Goal: Transaction & Acquisition: Obtain resource

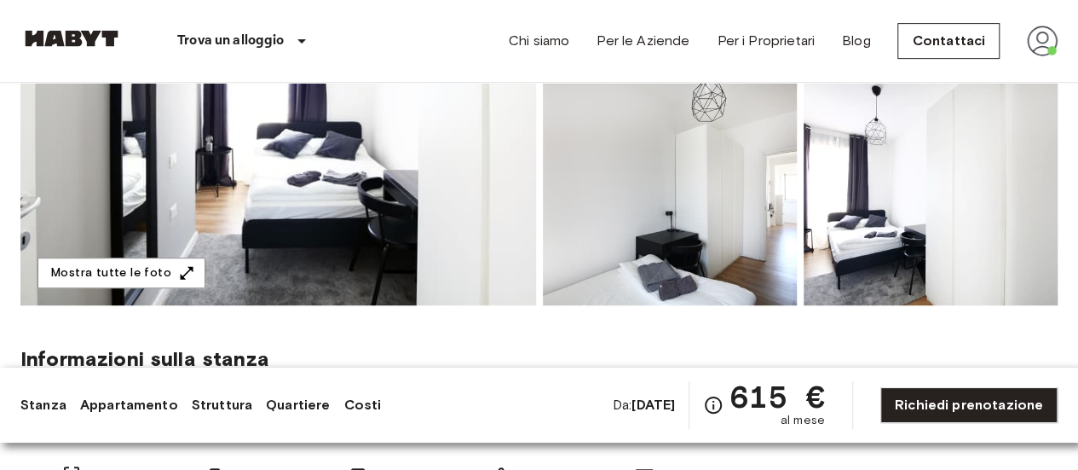
scroll to position [365, 0]
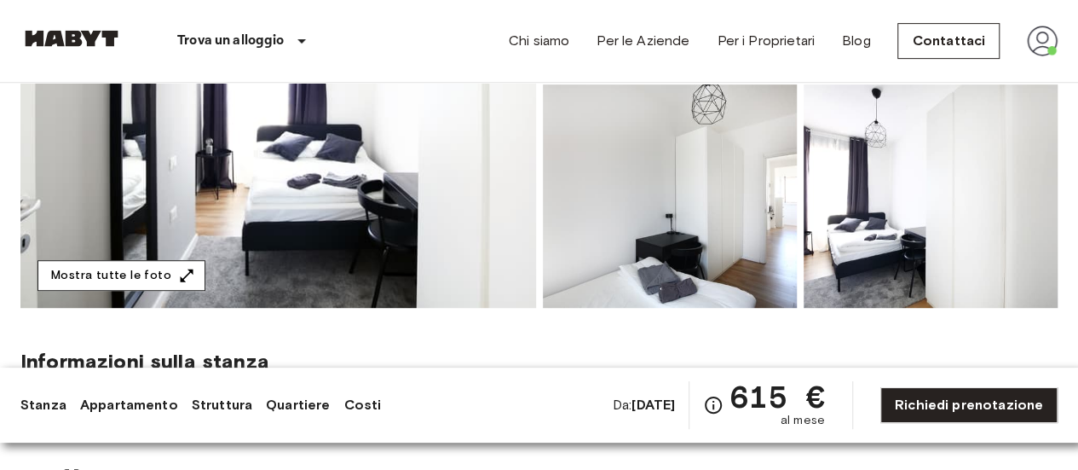
click at [178, 271] on icon "button" at bounding box center [186, 275] width 17 height 17
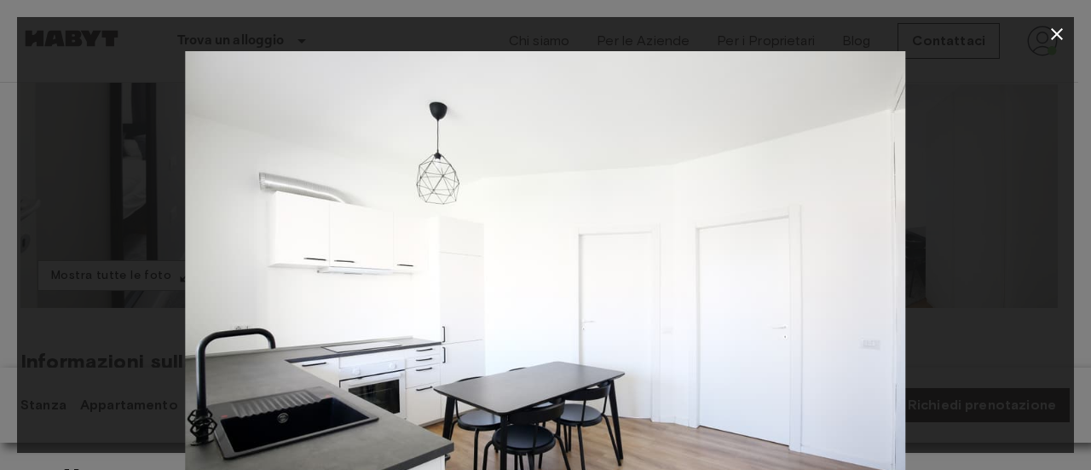
drag, startPoint x: 603, startPoint y: 266, endPoint x: 631, endPoint y: 355, distance: 92.7
click at [631, 355] on img at bounding box center [545, 291] width 721 height 481
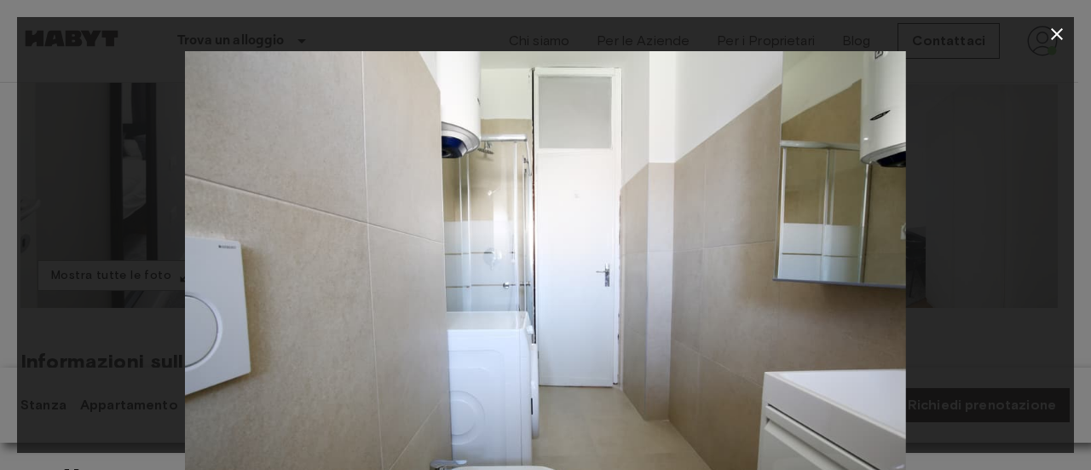
drag, startPoint x: 684, startPoint y: 278, endPoint x: 600, endPoint y: 311, distance: 90.7
click at [600, 311] on img at bounding box center [545, 291] width 721 height 481
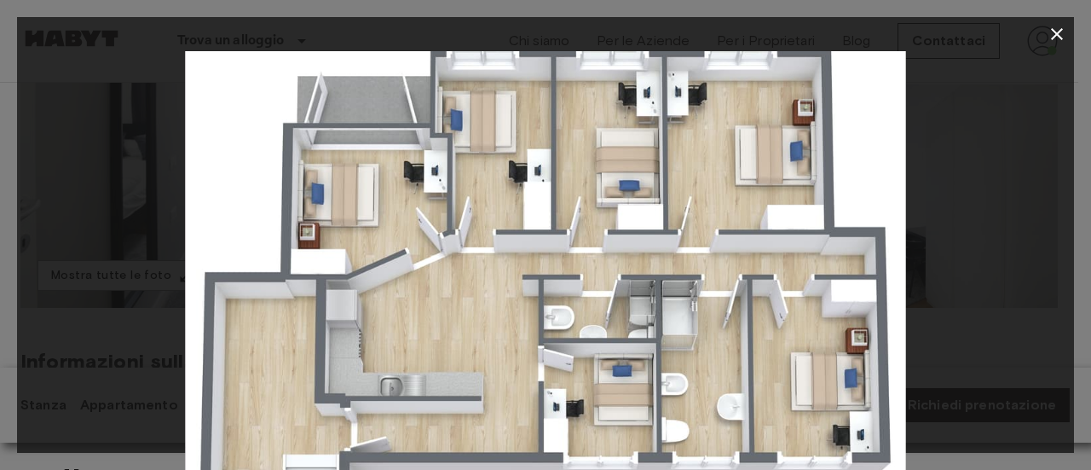
click at [1056, 33] on icon "button" at bounding box center [1057, 34] width 12 height 12
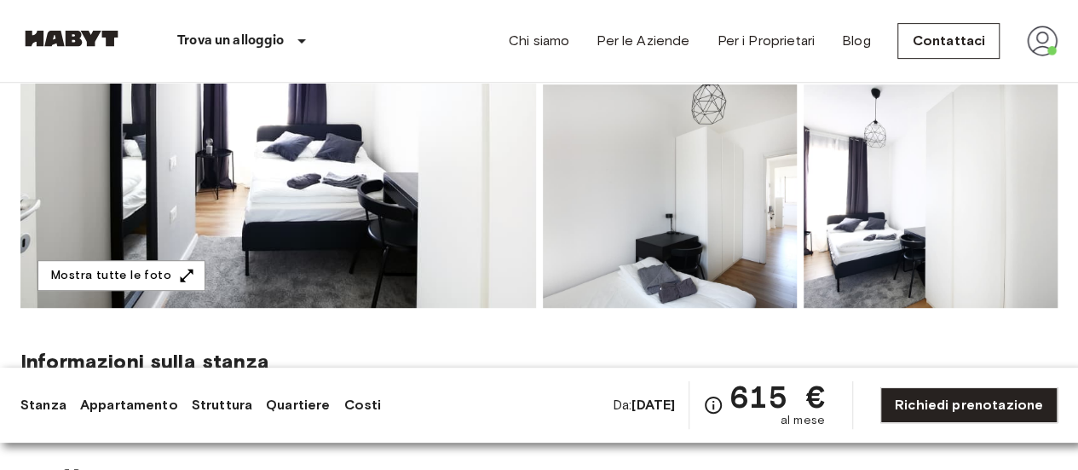
scroll to position [684, 0]
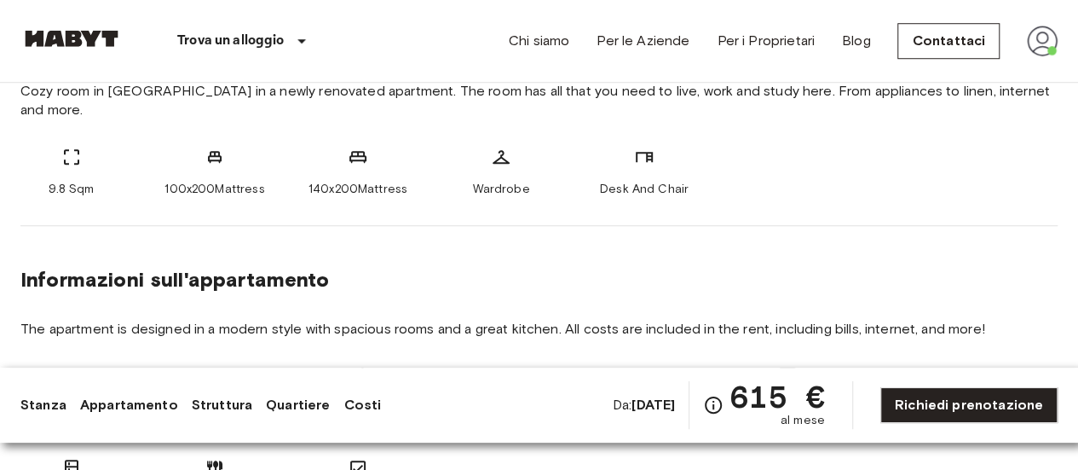
click at [441, 94] on span "Cozy room in San Siro in a newly renovated apartment. The room has all that you…" at bounding box center [538, 101] width 1037 height 38
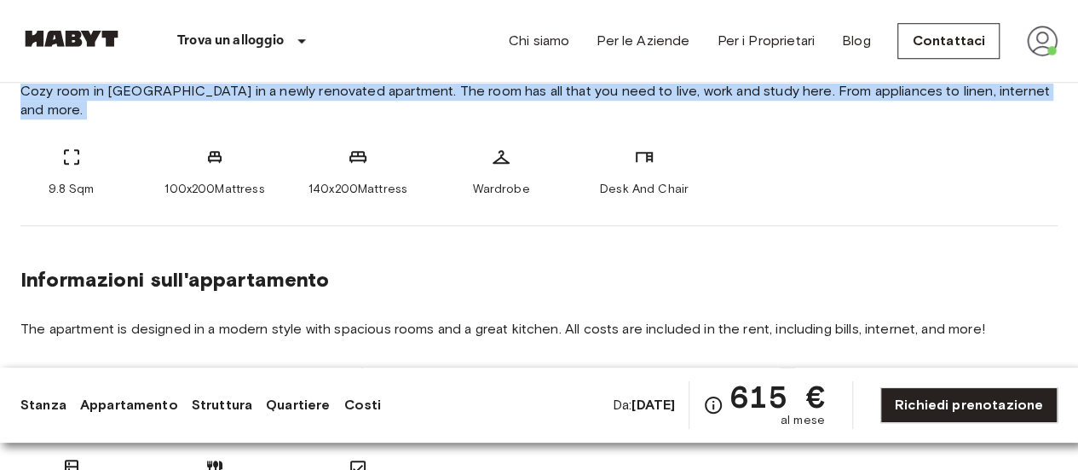
click at [441, 94] on span "Cozy room in San Siro in a newly renovated apartment. The room has all that you…" at bounding box center [538, 101] width 1037 height 38
copy div "Cozy room in San Siro in a newly renovated apartment. The room has all that you…"
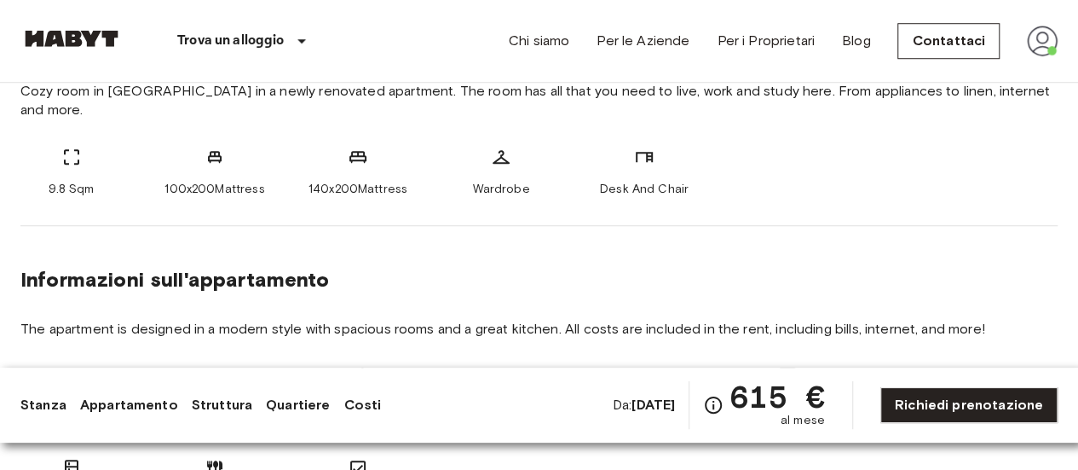
click at [414, 320] on span "The apartment is designed in a modern style with spacious rooms and a great kit…" at bounding box center [538, 329] width 1037 height 19
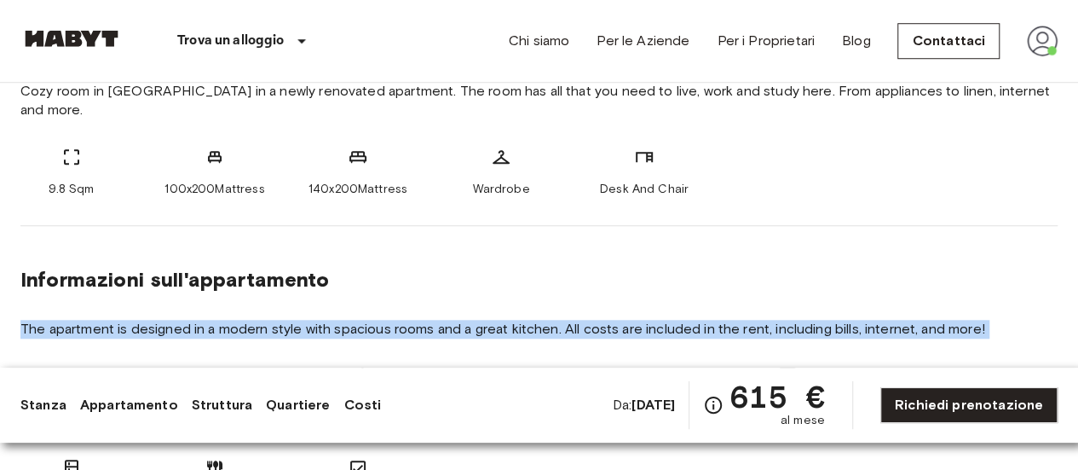
click at [414, 320] on span "The apartment is designed in a modern style with spacious rooms and a great kit…" at bounding box center [538, 329] width 1037 height 19
copy section "The apartment is designed in a modern style with spacious rooms and a great kit…"
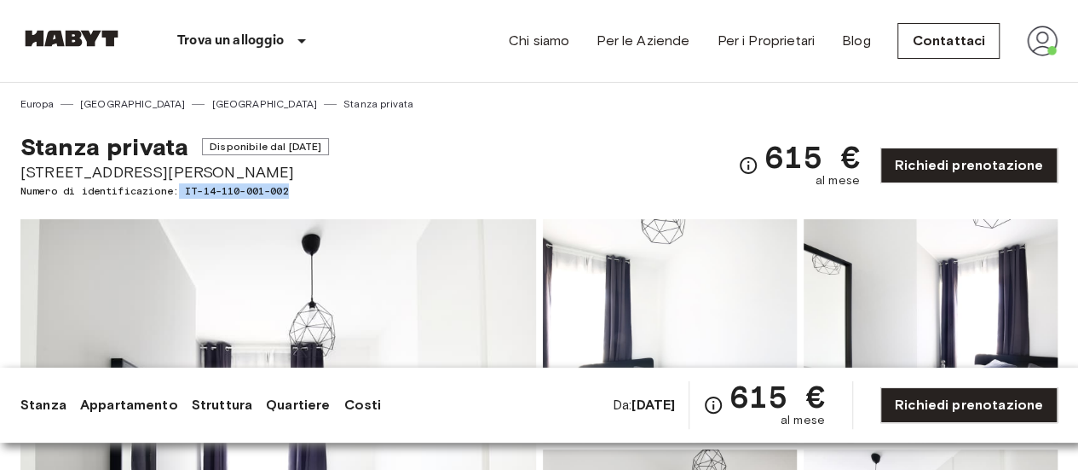
drag, startPoint x: 302, startPoint y: 193, endPoint x: 186, endPoint y: 188, distance: 116.0
click at [186, 188] on span "Numero di identificazione: IT-14-110-001-002" at bounding box center [174, 190] width 309 height 15
copy span "IT-14-110-001-002"
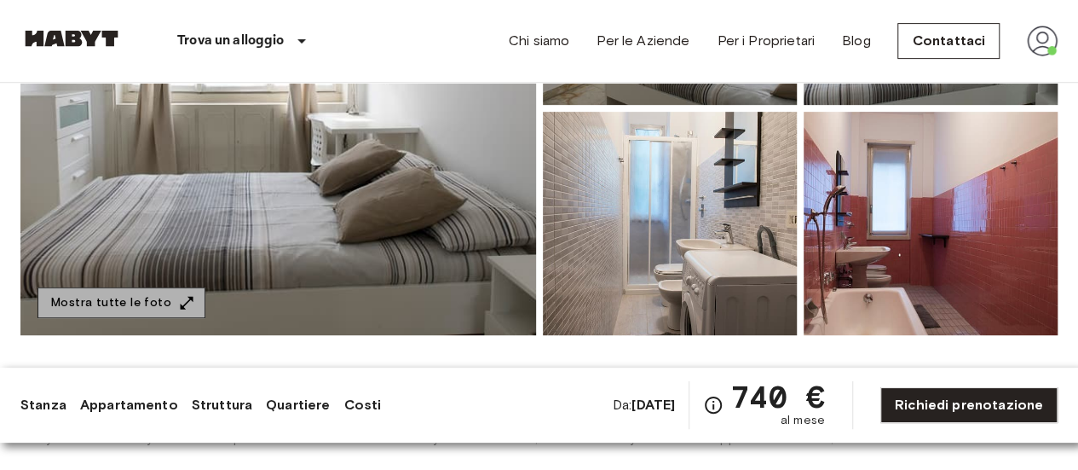
click at [147, 298] on button "Mostra tutte le foto" at bounding box center [122, 303] width 168 height 32
